Goal: Task Accomplishment & Management: Manage account settings

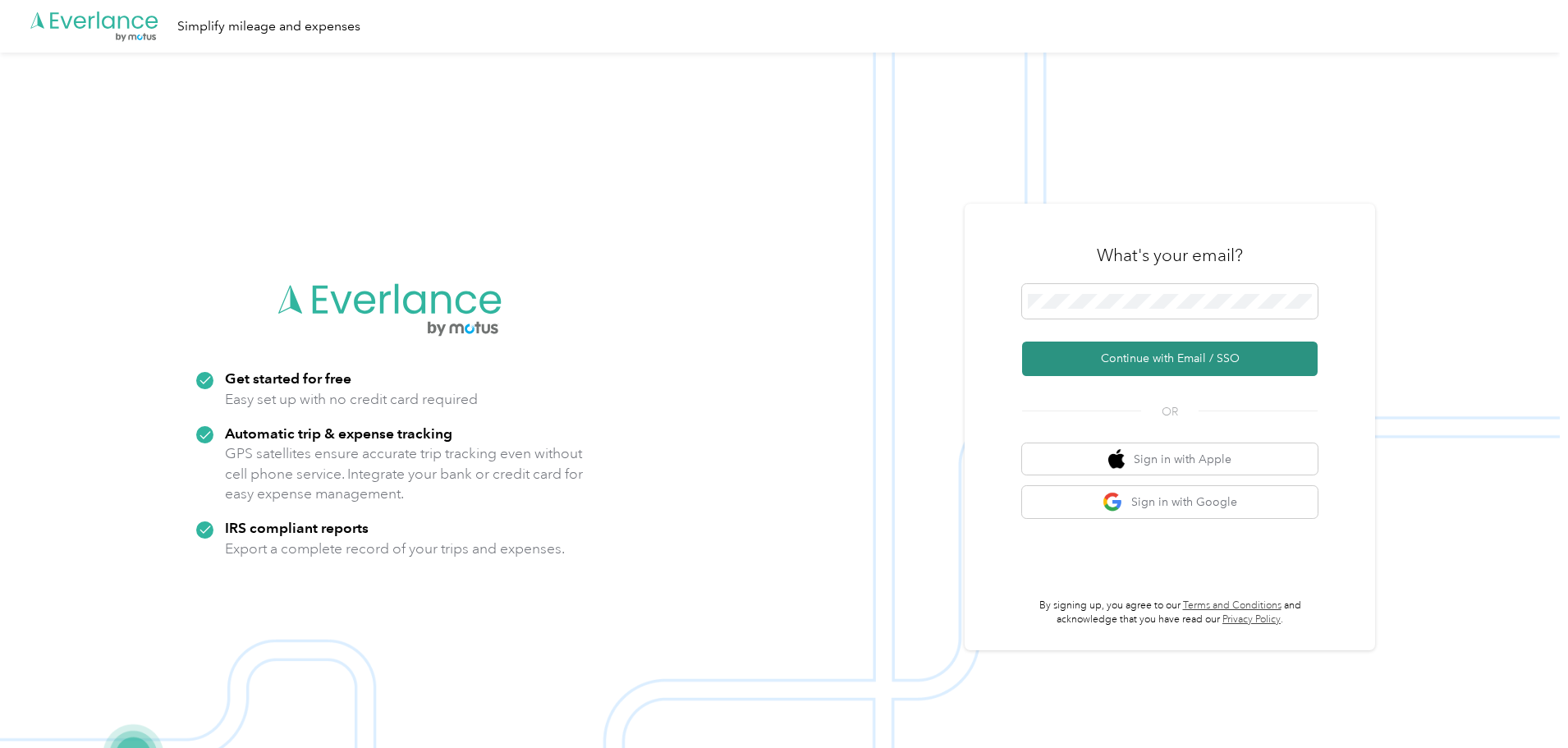
click at [1124, 348] on button "Continue with Email / SSO" at bounding box center [1169, 358] width 295 height 34
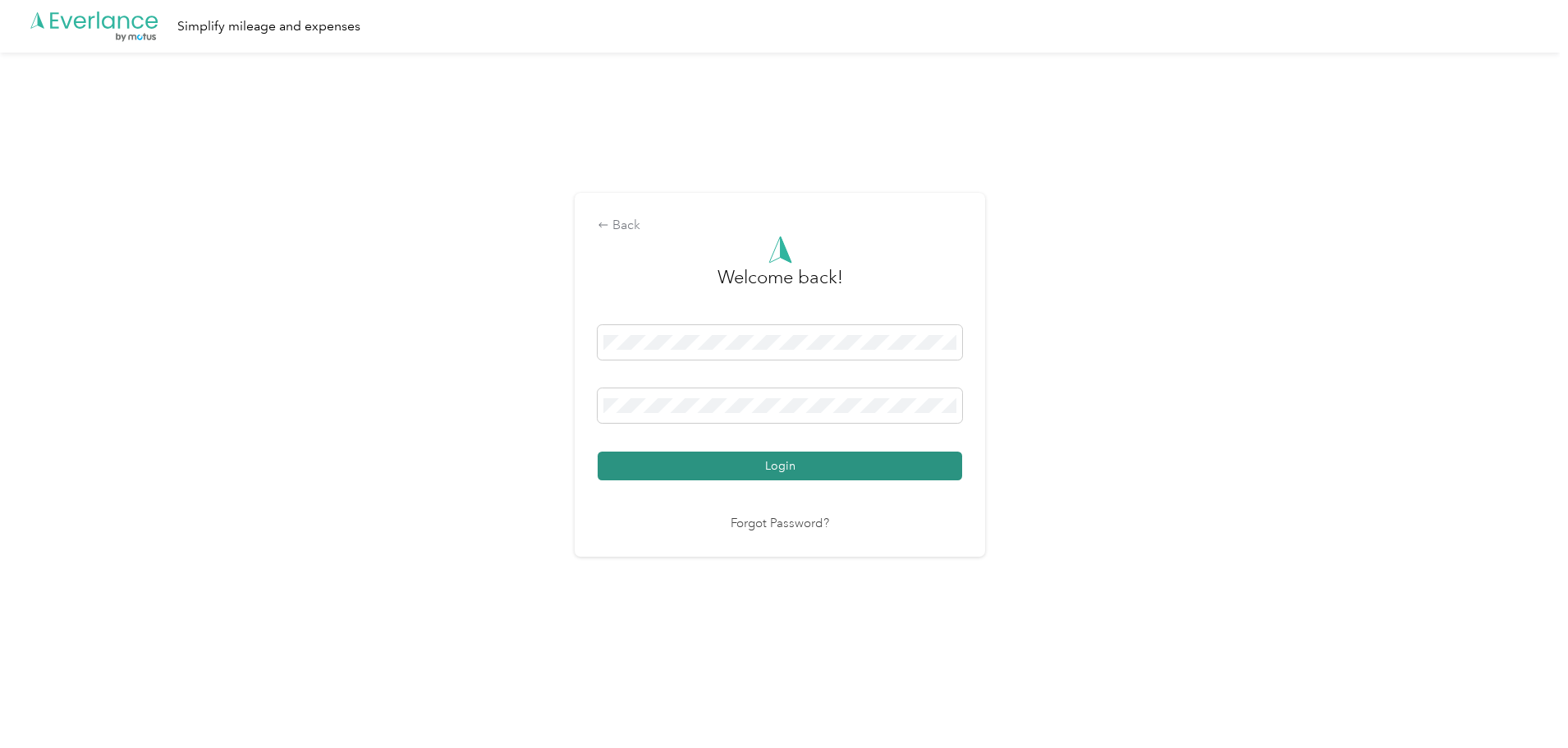
click at [741, 458] on button "Login" at bounding box center [779, 465] width 365 height 29
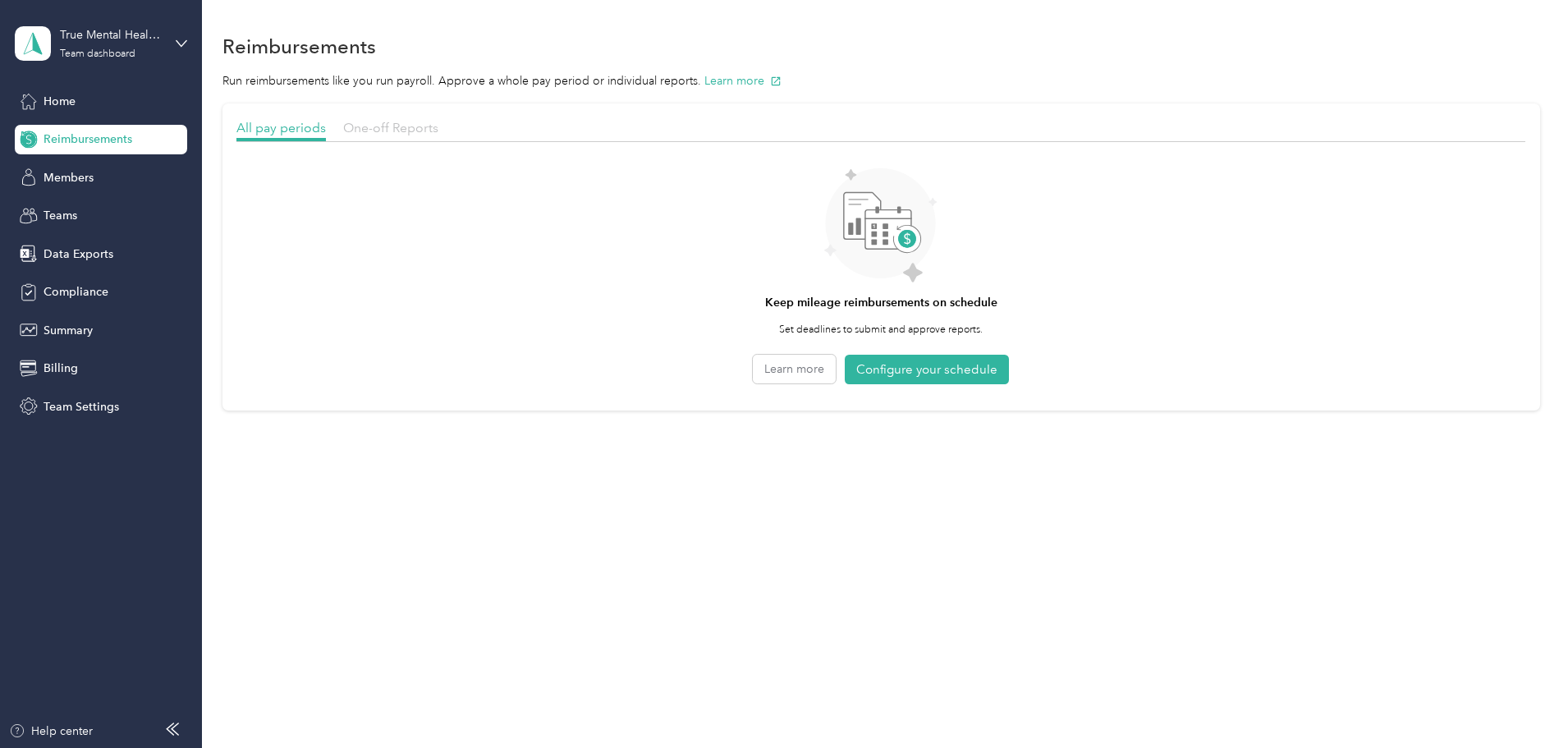
click at [438, 121] on span "One-off Reports" at bounding box center [390, 127] width 95 height 16
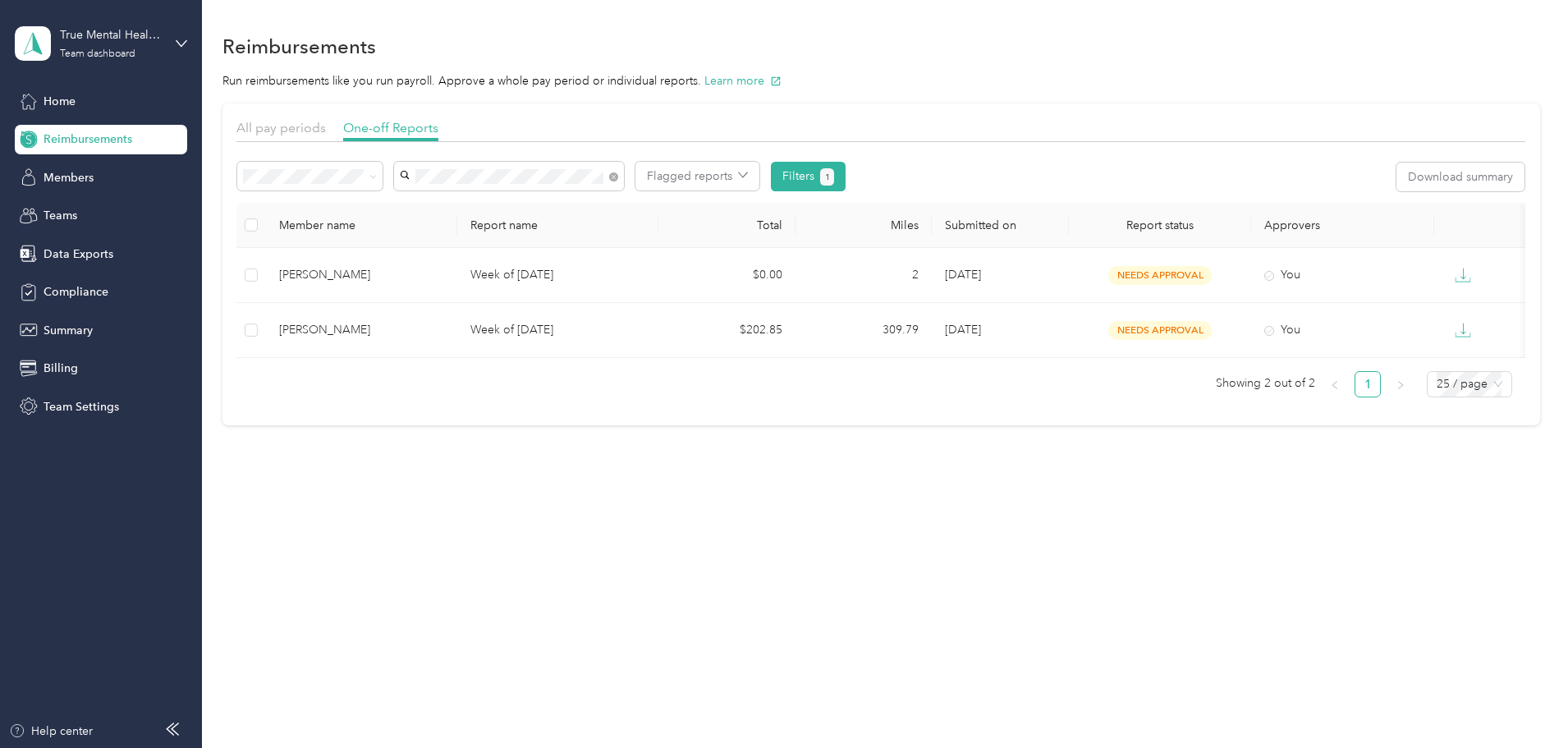
click at [543, 203] on span "[PERSON_NAME]" at bounding box center [561, 206] width 91 height 14
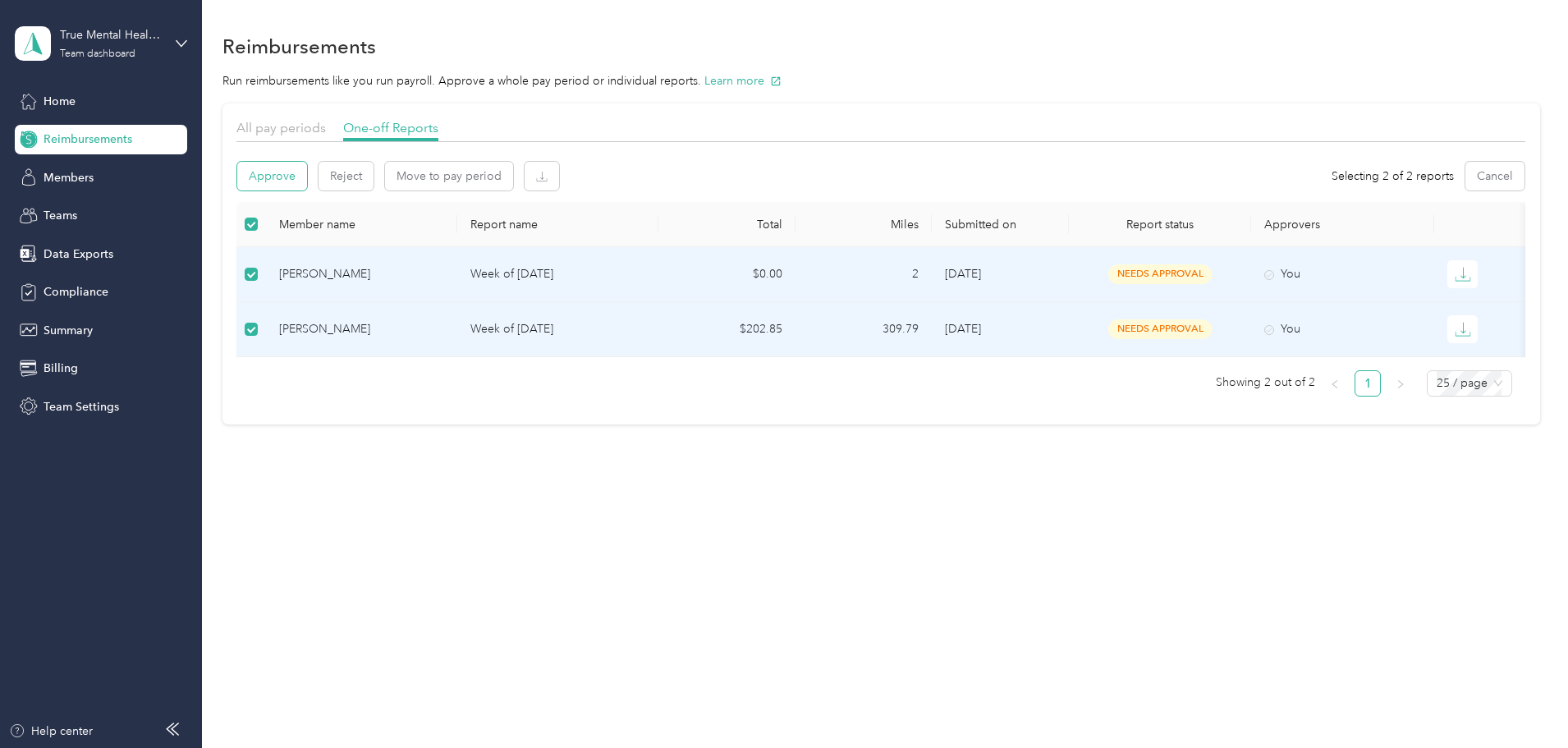
click at [307, 186] on button "Approve" at bounding box center [272, 175] width 70 height 29
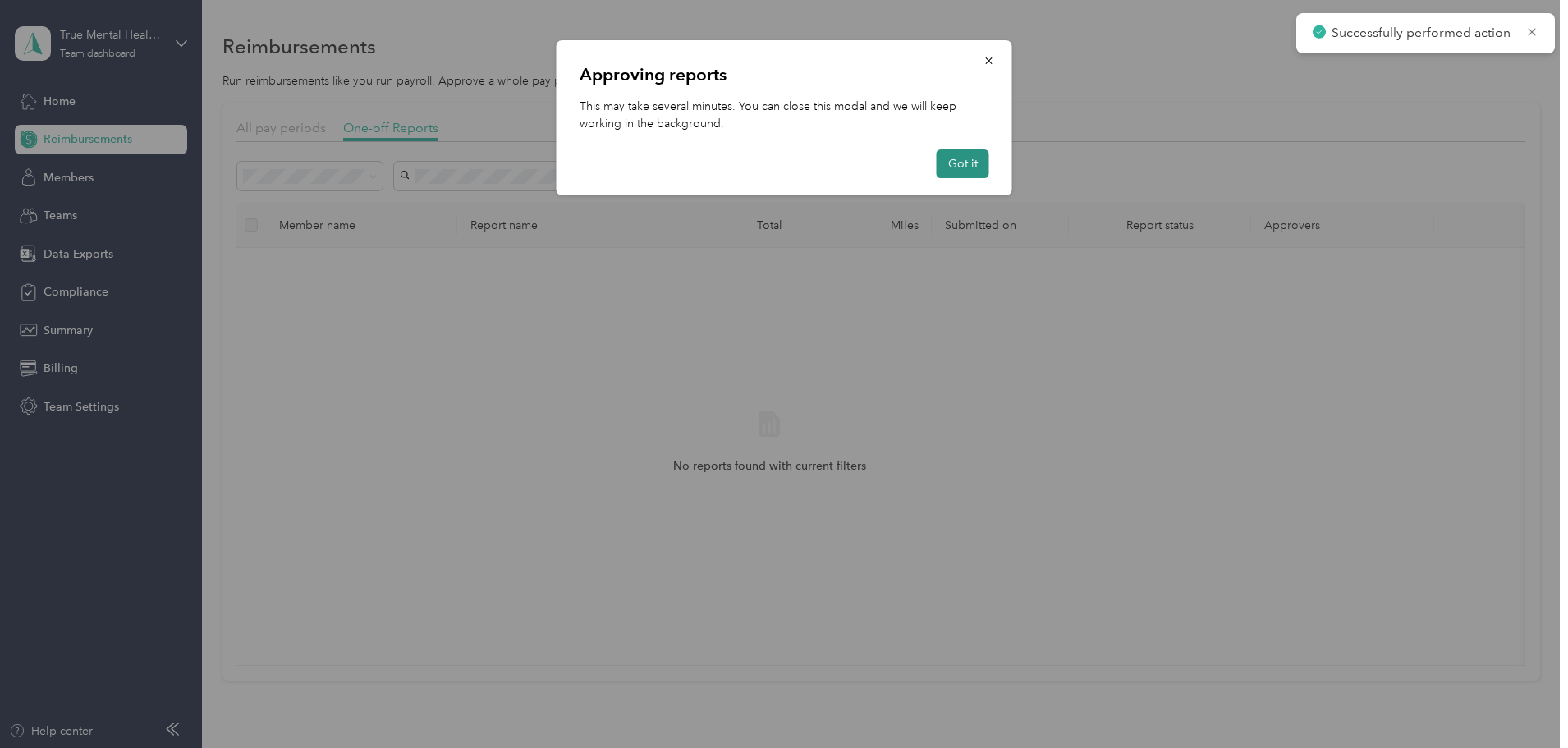
click at [948, 165] on button "Got it" at bounding box center [963, 163] width 53 height 29
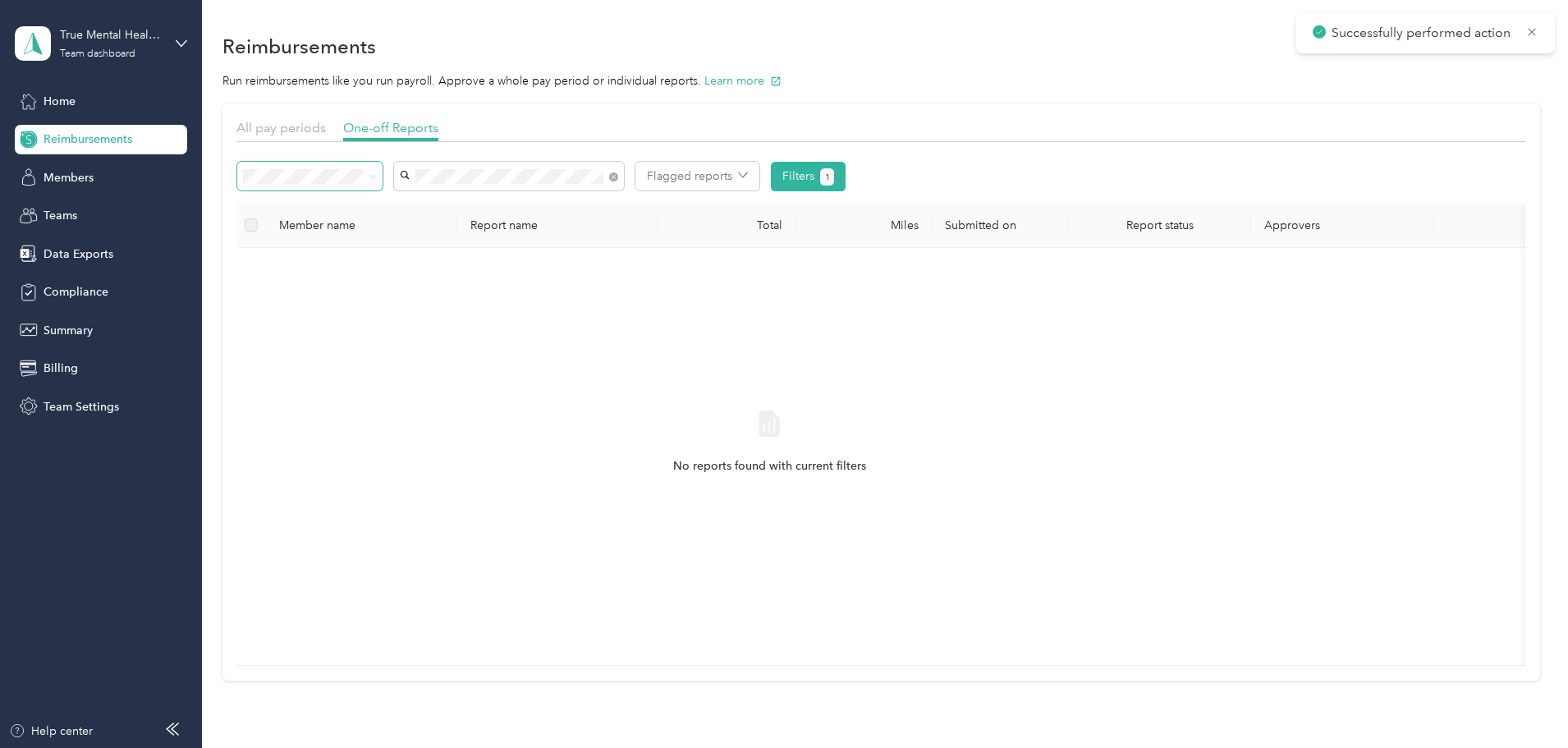
click at [382, 184] on span at bounding box center [309, 175] width 145 height 29
click at [419, 258] on span "Needs payment" at bounding box center [401, 259] width 83 height 14
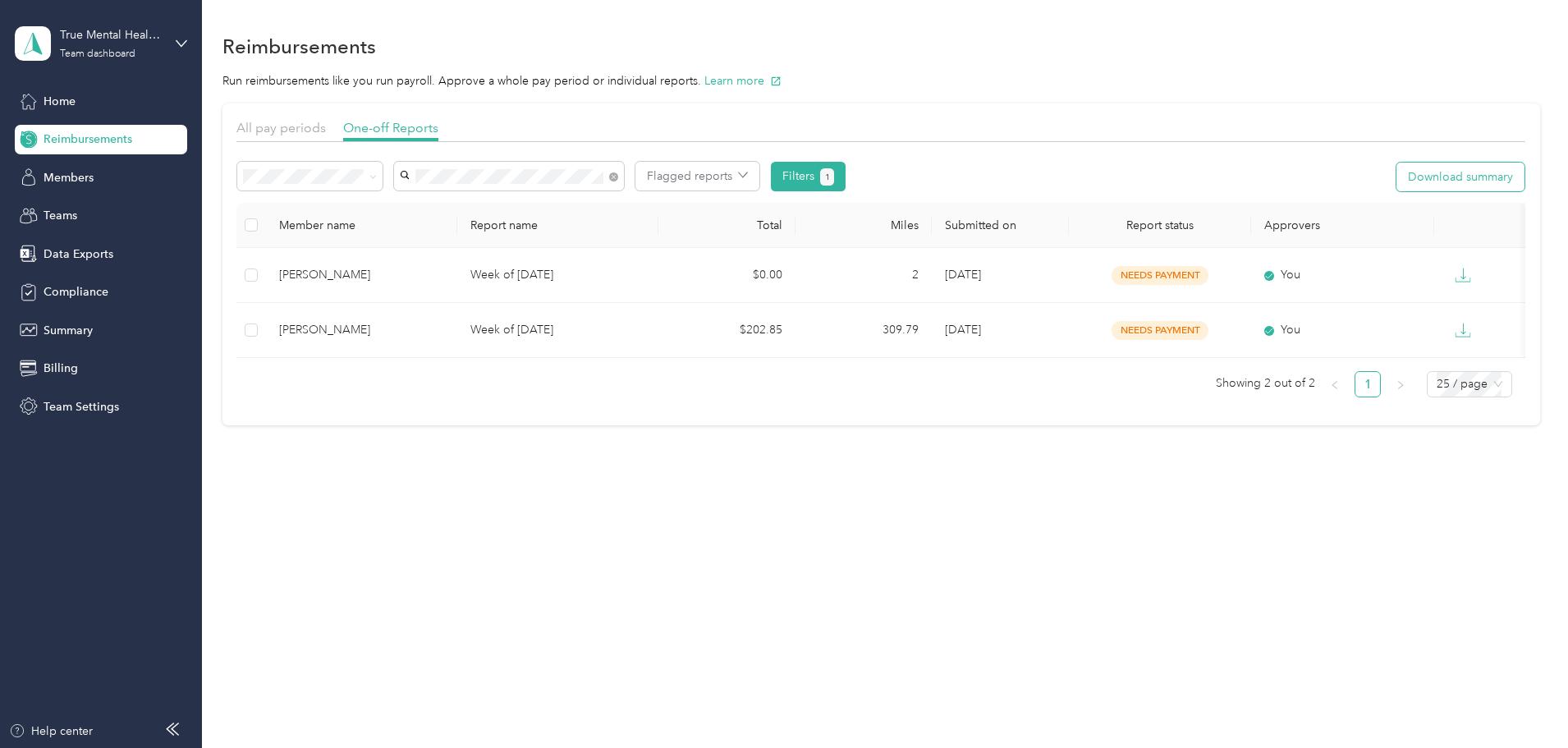
click at [1410, 179] on button "Download summary" at bounding box center [1460, 176] width 128 height 29
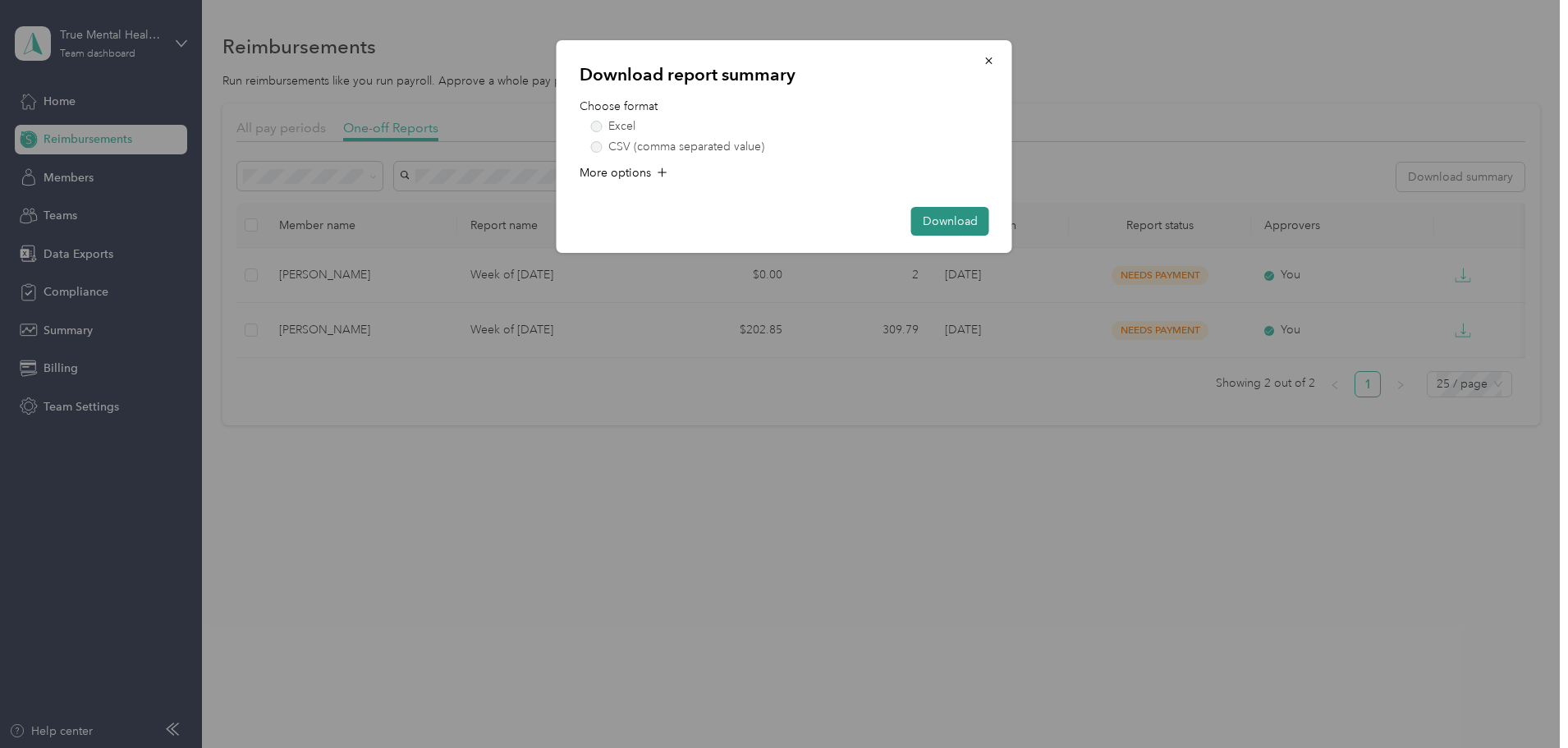
click at [939, 211] on button "Download" at bounding box center [950, 221] width 78 height 29
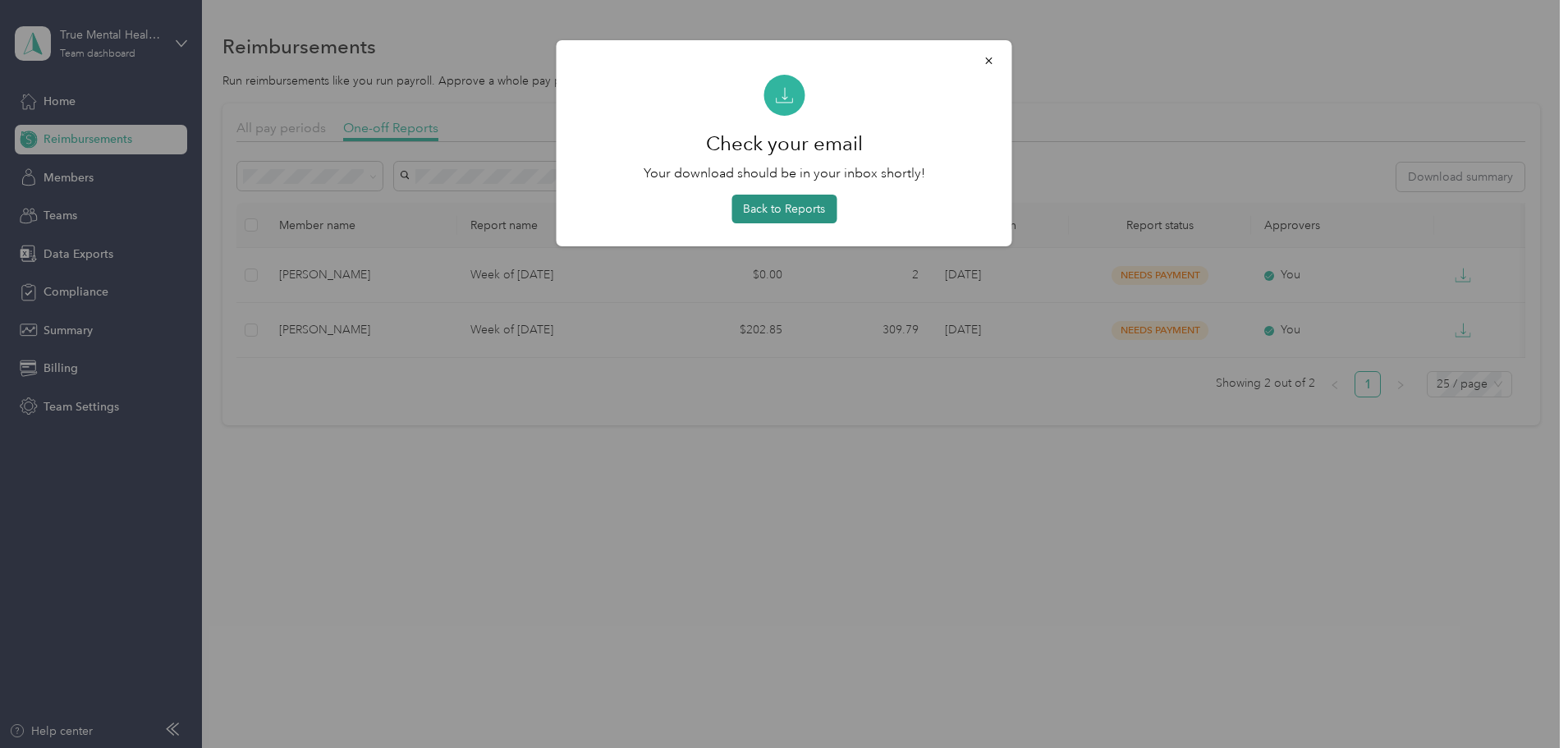
click at [814, 214] on button "Back to Reports" at bounding box center [784, 209] width 105 height 29
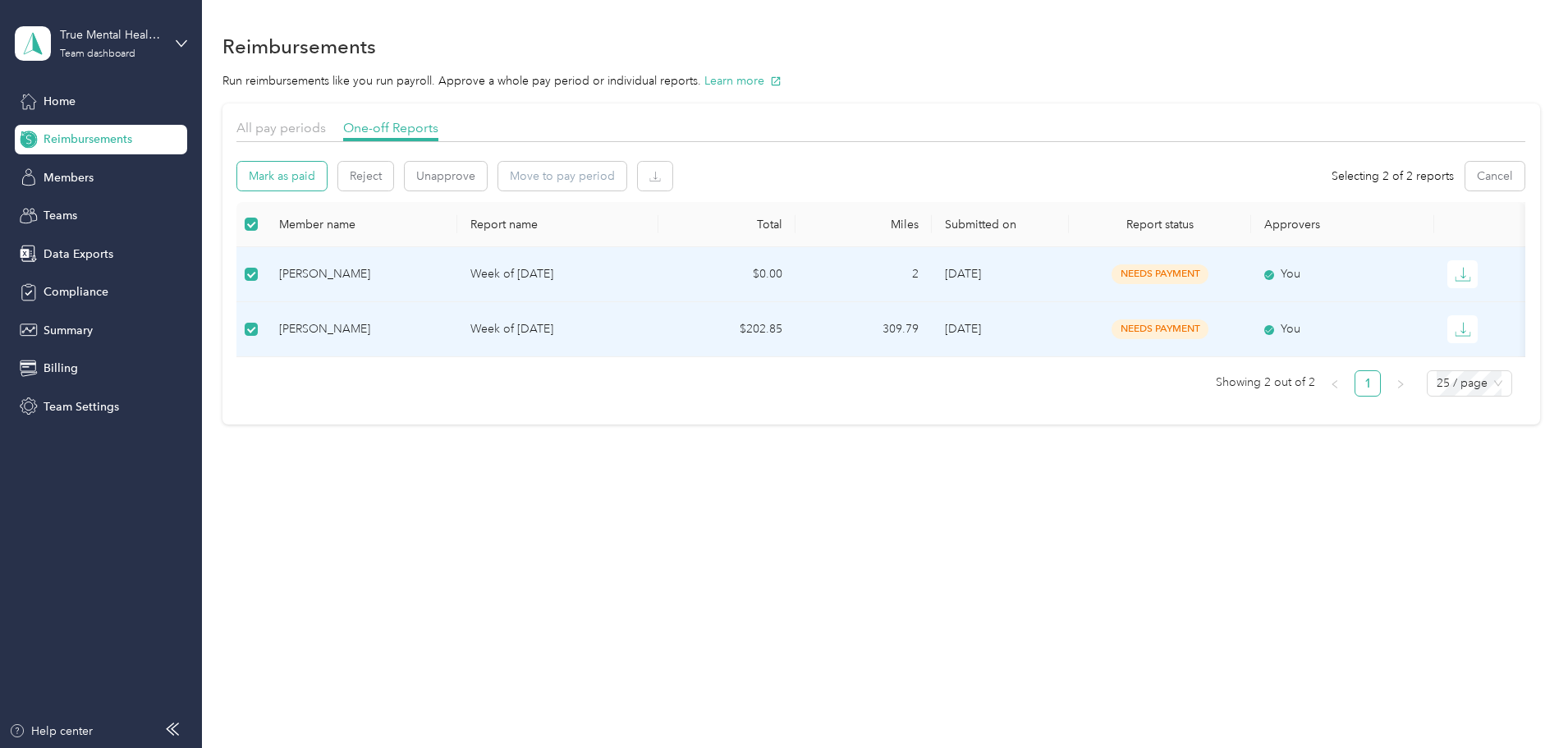
click at [327, 182] on button "Mark as paid" at bounding box center [281, 175] width 90 height 29
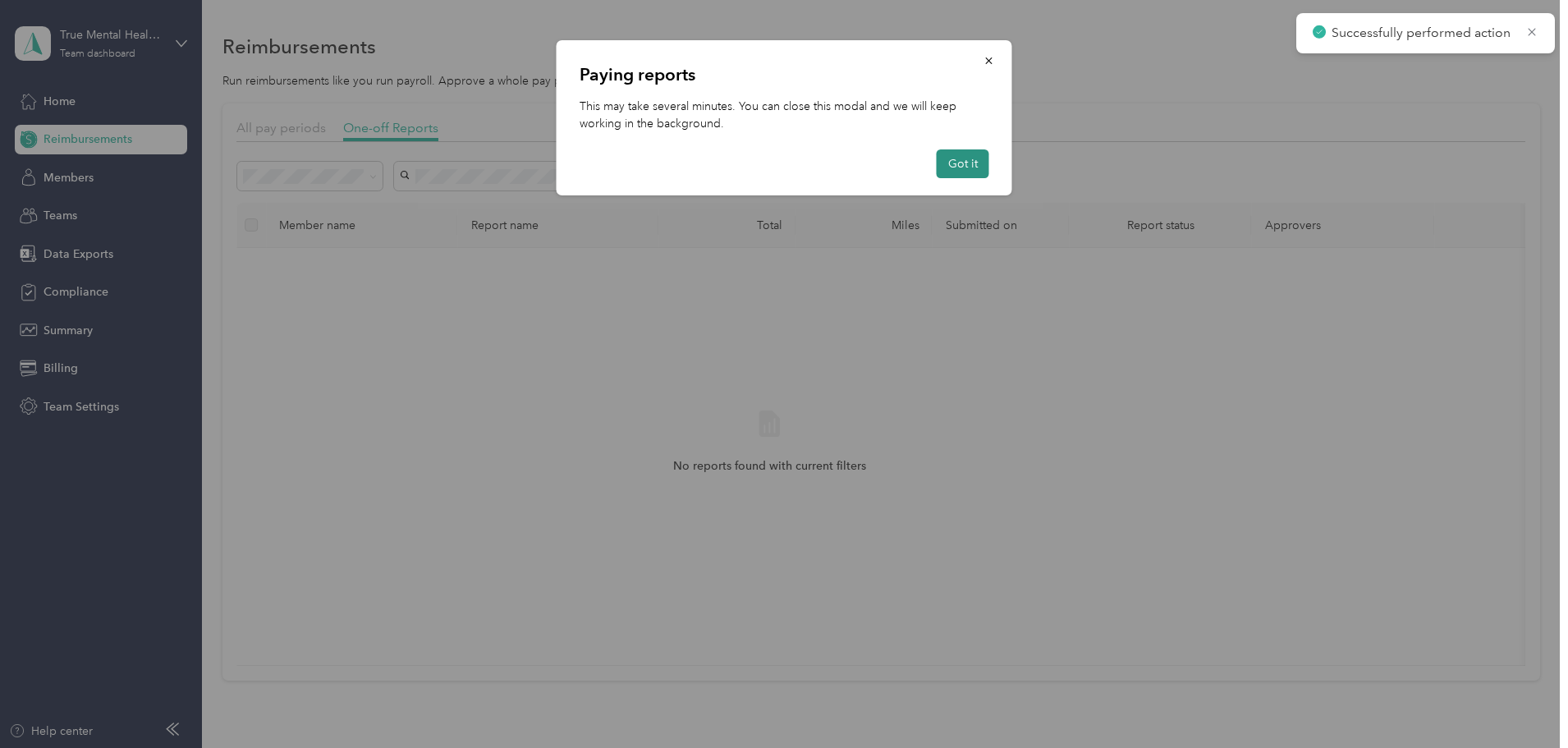
click at [953, 160] on button "Got it" at bounding box center [963, 163] width 53 height 29
